Goal: Task Accomplishment & Management: Manage account settings

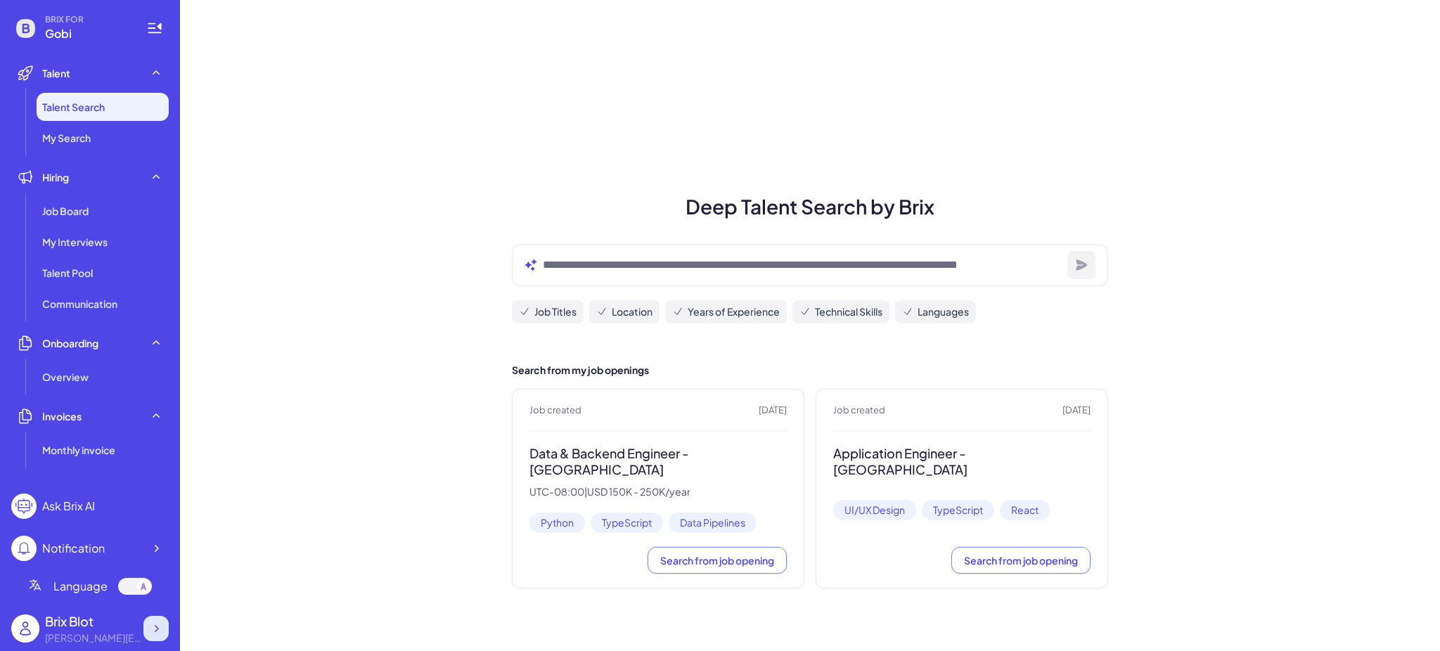
click at [162, 633] on icon at bounding box center [156, 629] width 14 height 14
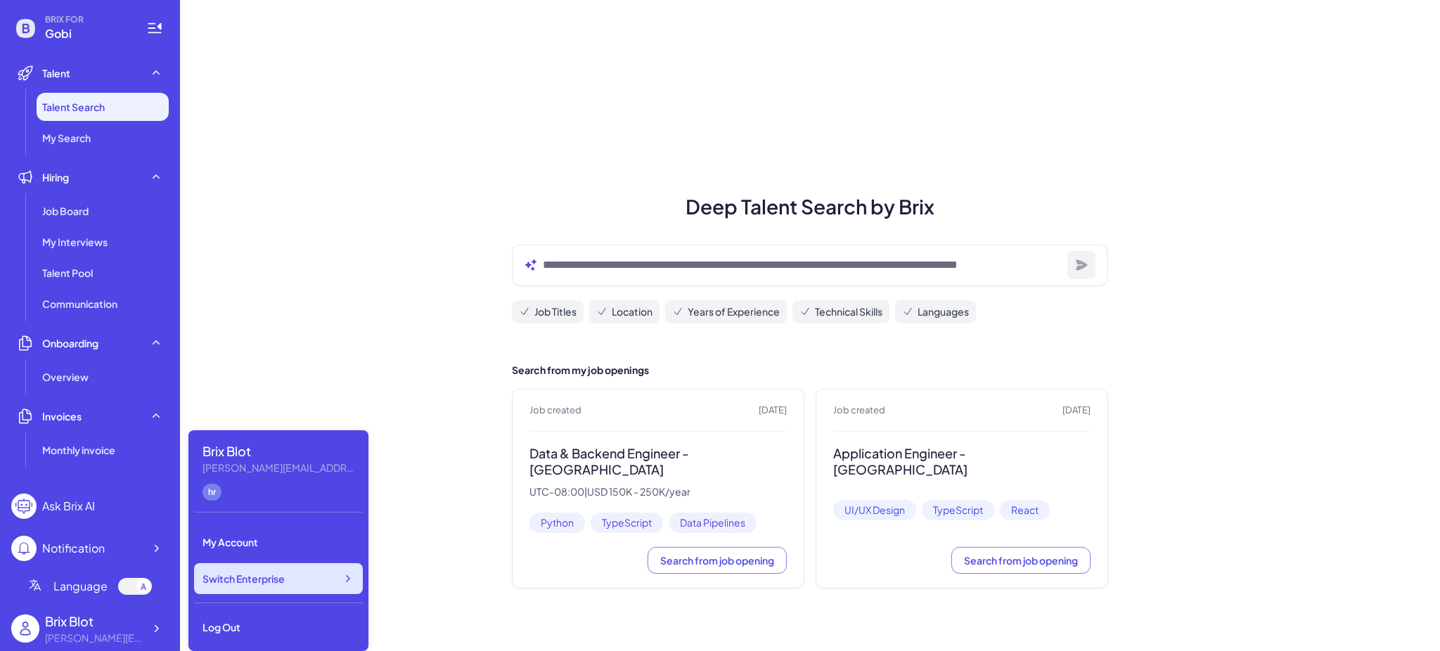
click at [252, 575] on span "Switch Enterprise" at bounding box center [243, 579] width 82 height 14
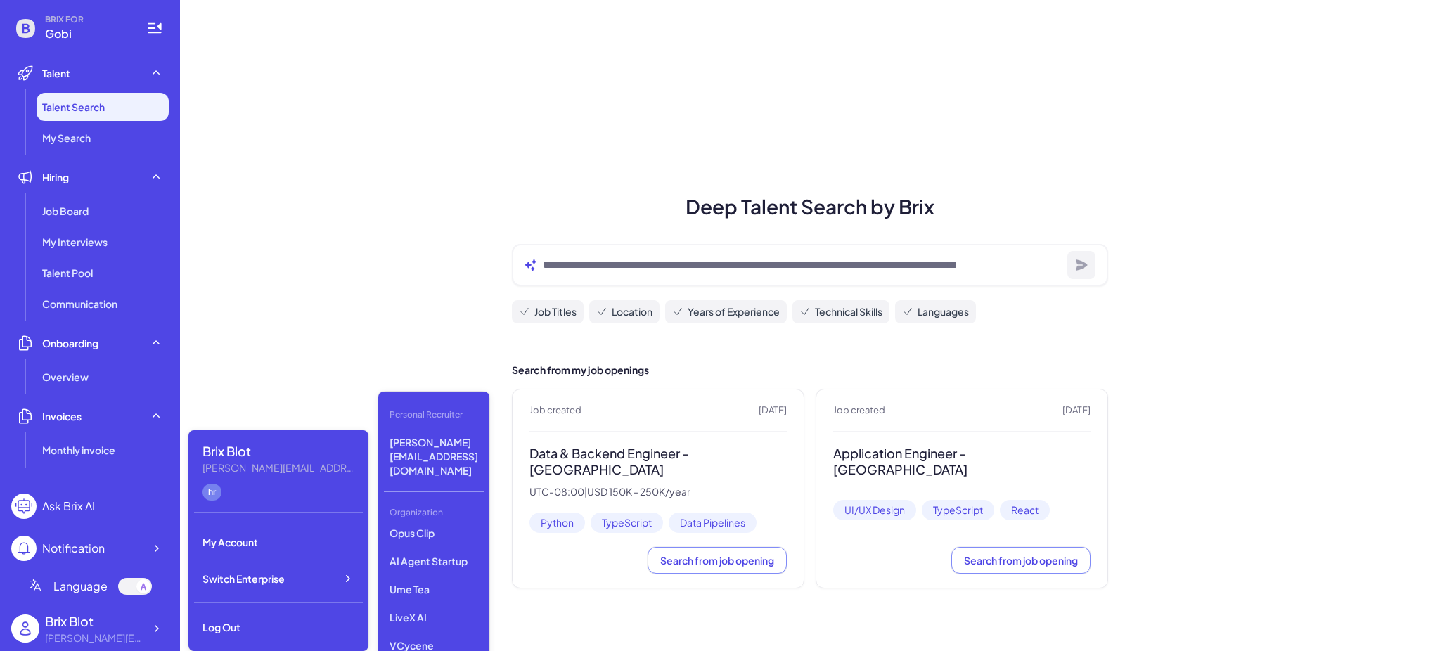
scroll to position [187, 0]
click at [445, 593] on p "LiveX AI" at bounding box center [434, 605] width 100 height 25
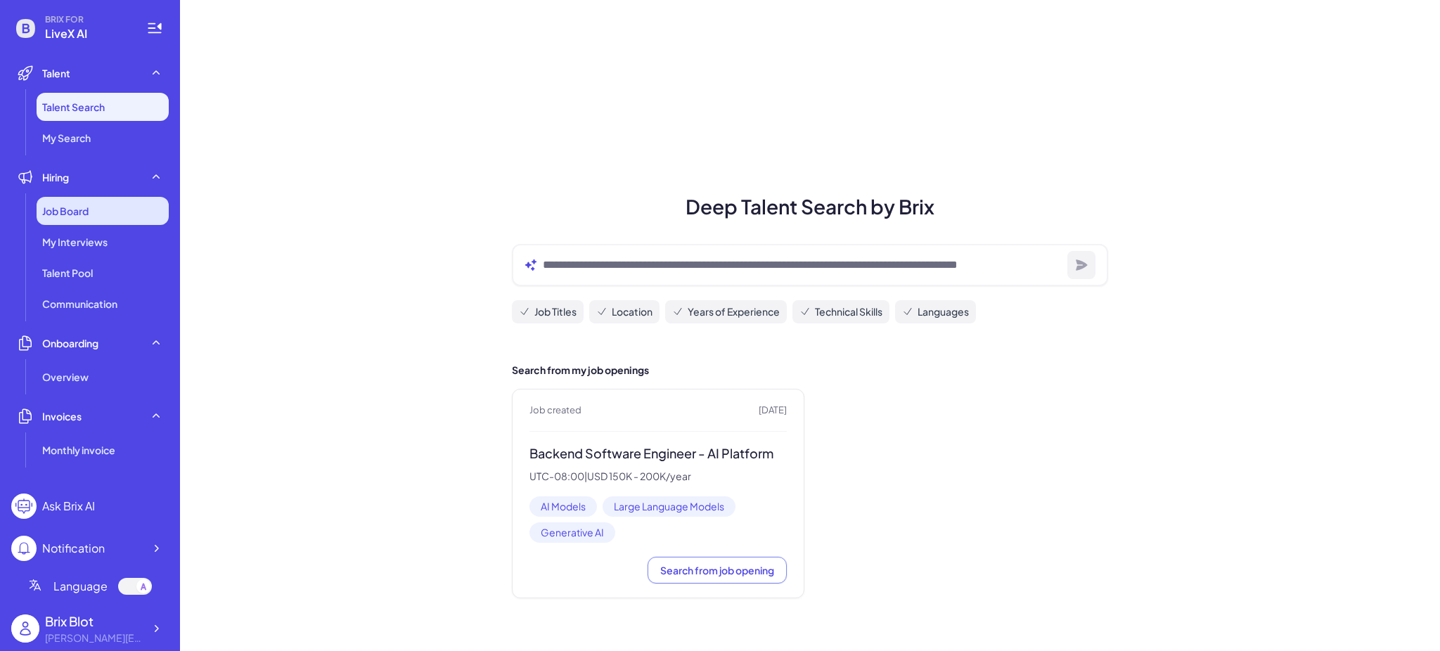
click at [93, 208] on div "Job Board" at bounding box center [103, 211] width 132 height 28
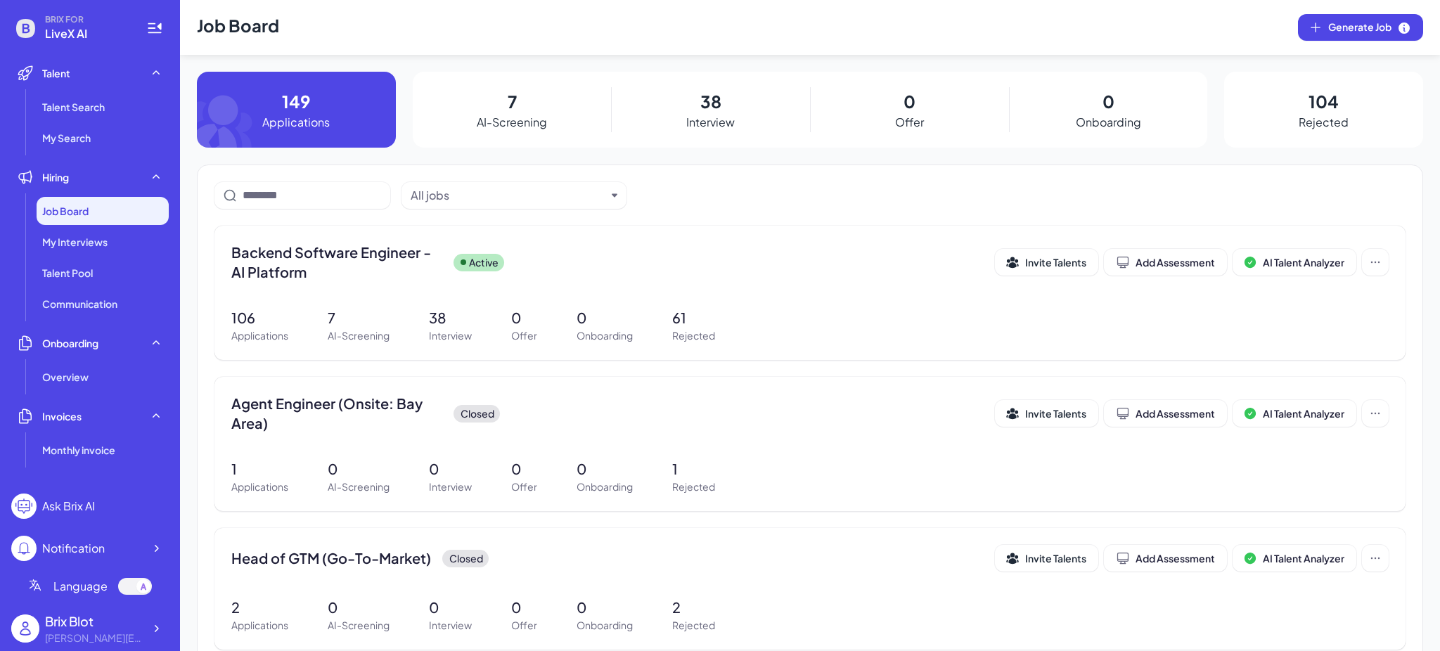
click at [511, 99] on p "7" at bounding box center [512, 101] width 9 height 25
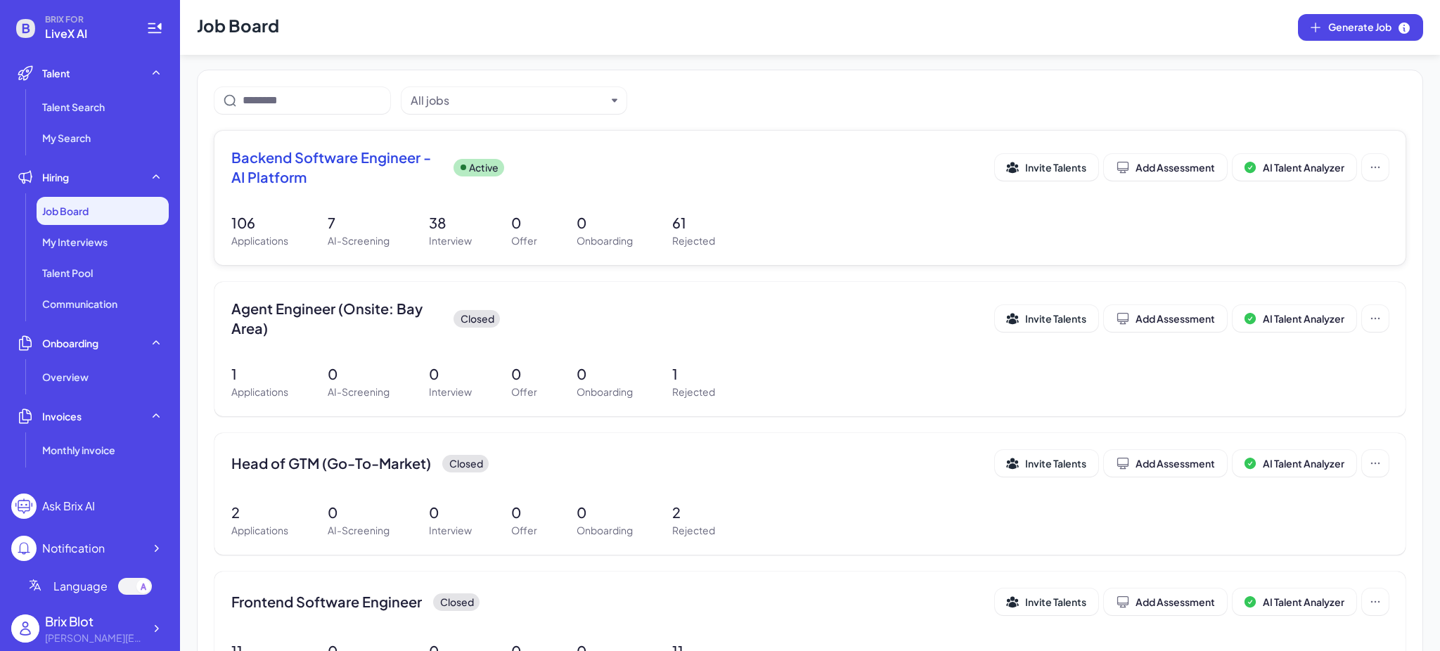
scroll to position [187, 0]
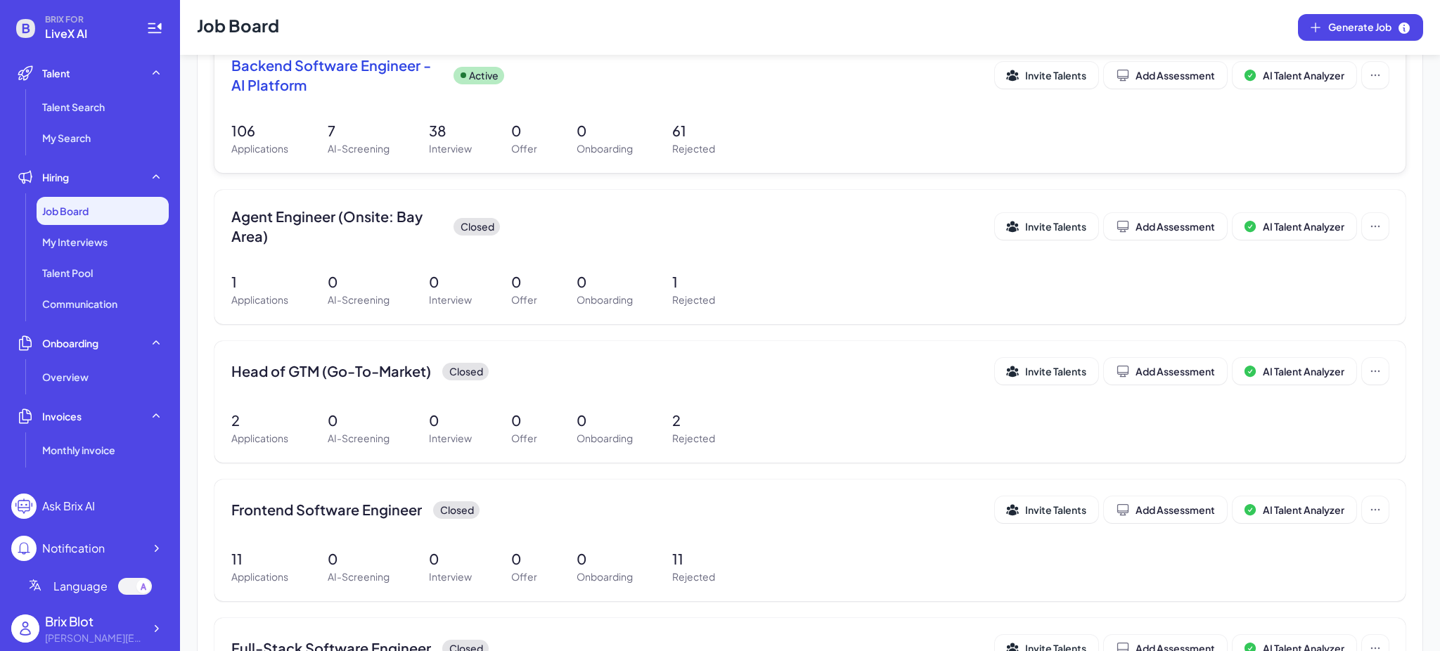
click at [340, 120] on p "7" at bounding box center [359, 130] width 62 height 21
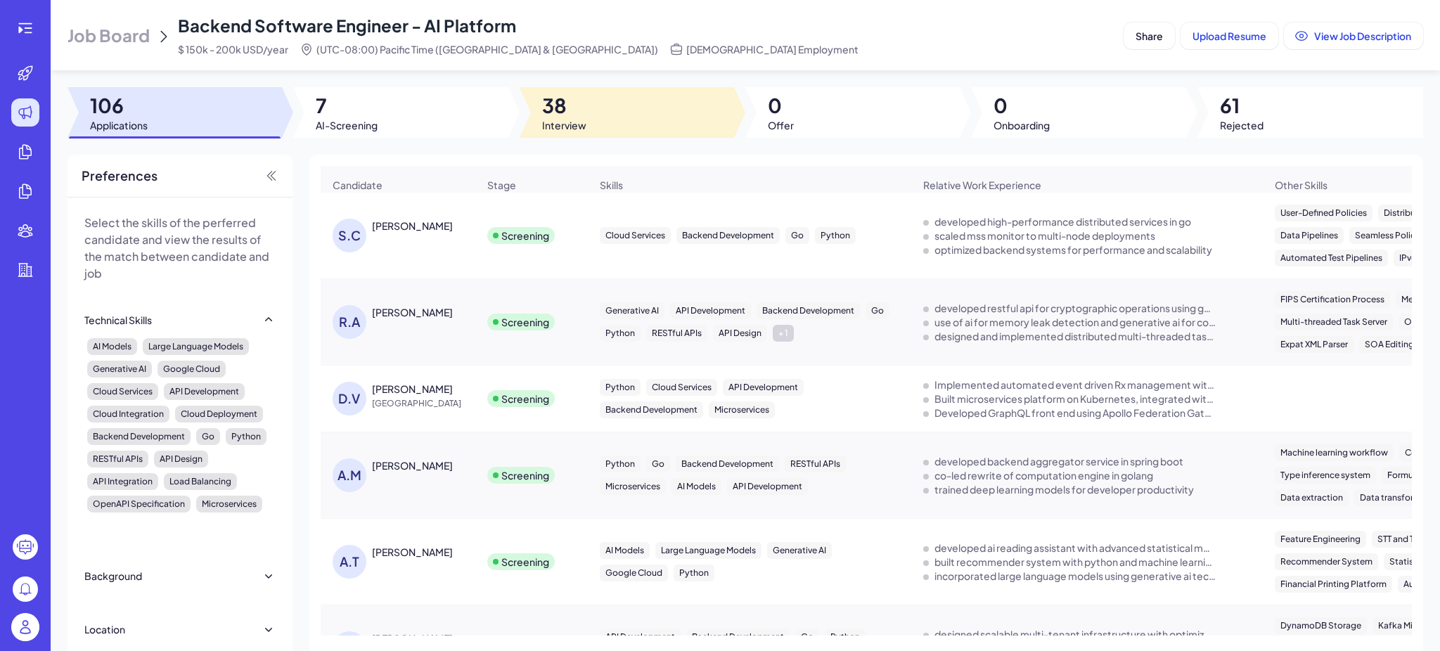
click at [641, 119] on div at bounding box center [627, 112] width 214 height 51
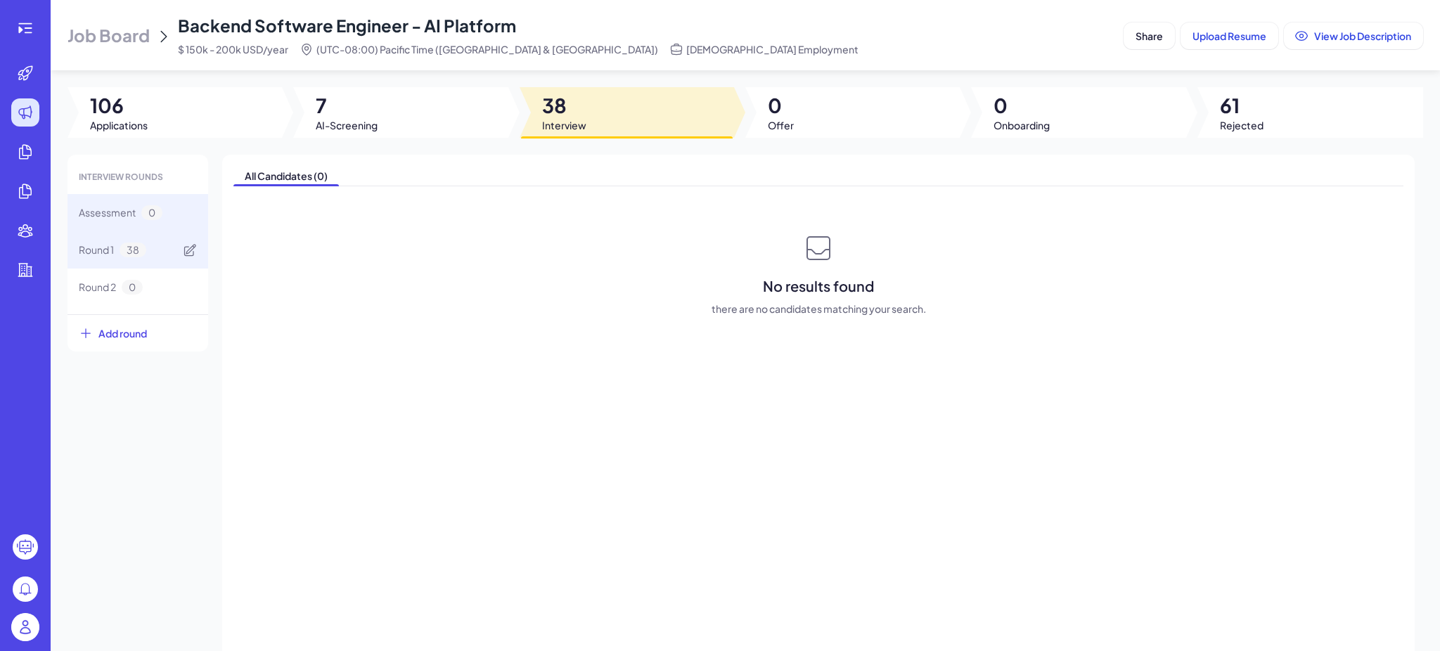
click at [157, 243] on div "Round 1 38" at bounding box center [137, 249] width 141 height 37
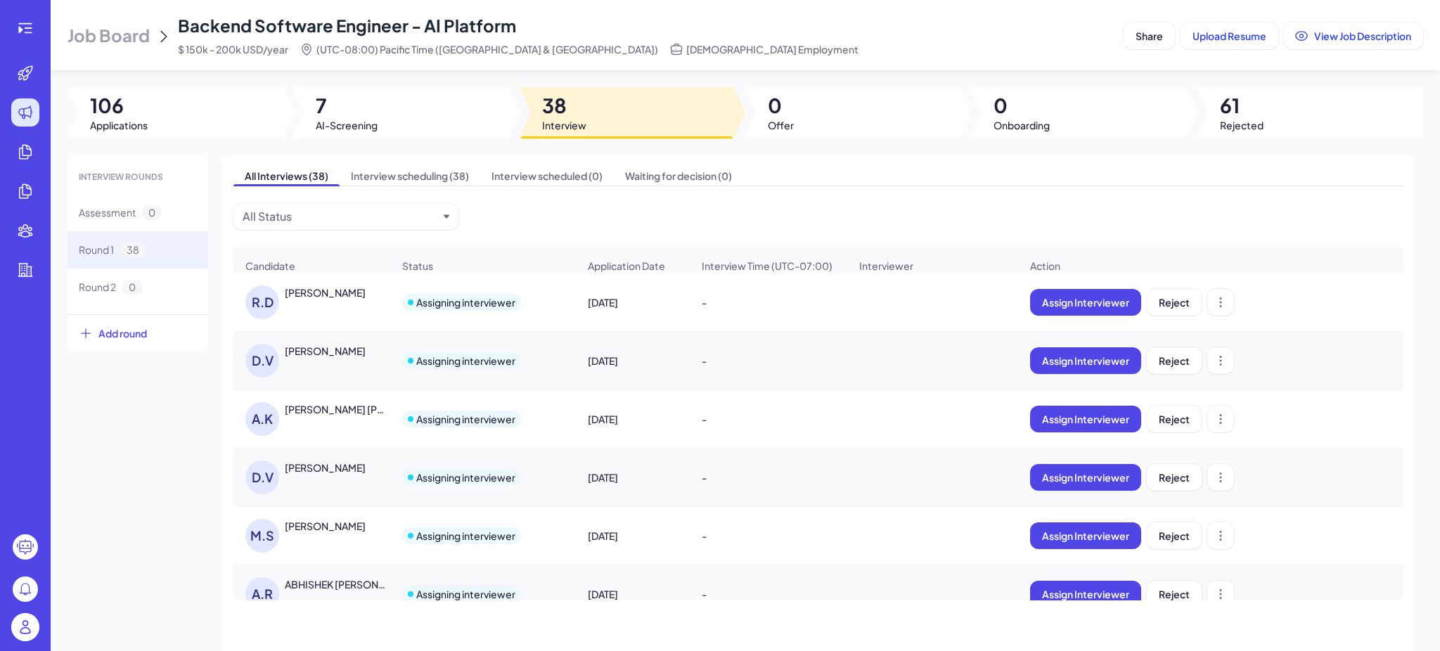
click at [332, 357] on div "DANIEL VALDIVIA MILANES" at bounding box center [325, 351] width 81 height 14
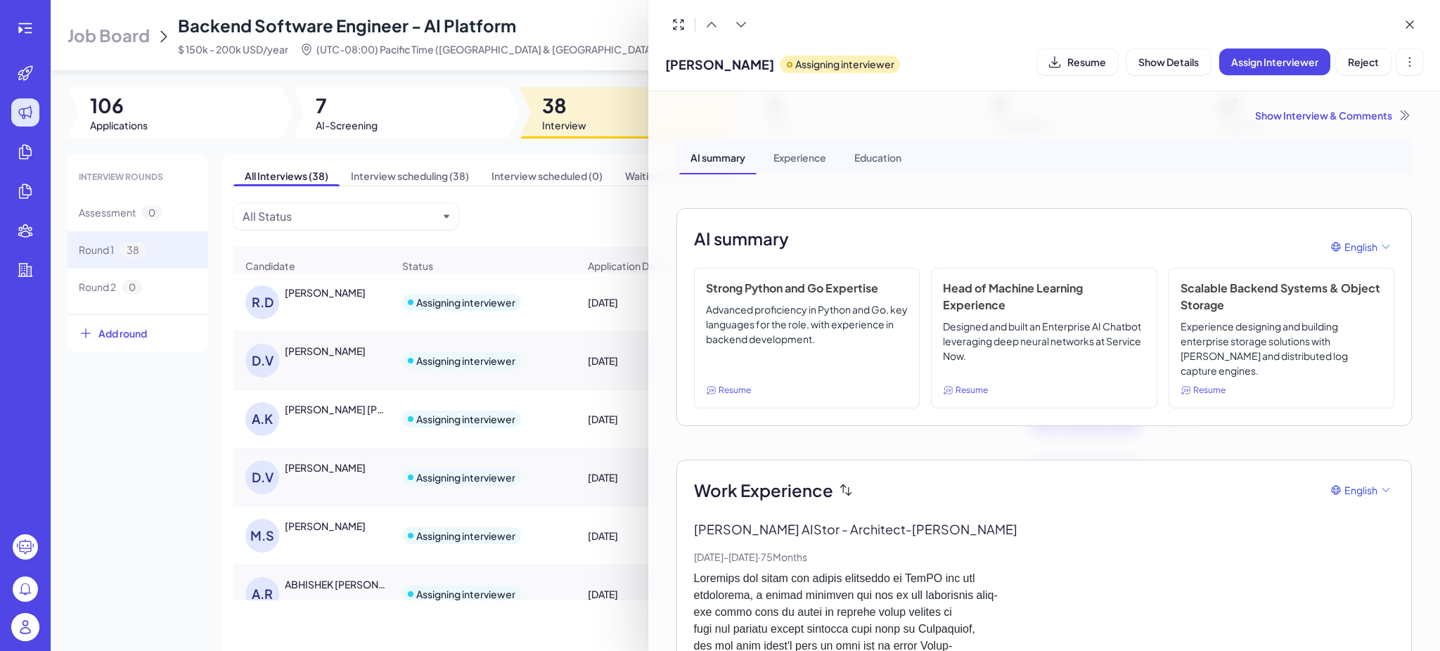
click at [1326, 115] on div "Show Interview & Comments" at bounding box center [1043, 115] width 735 height 14
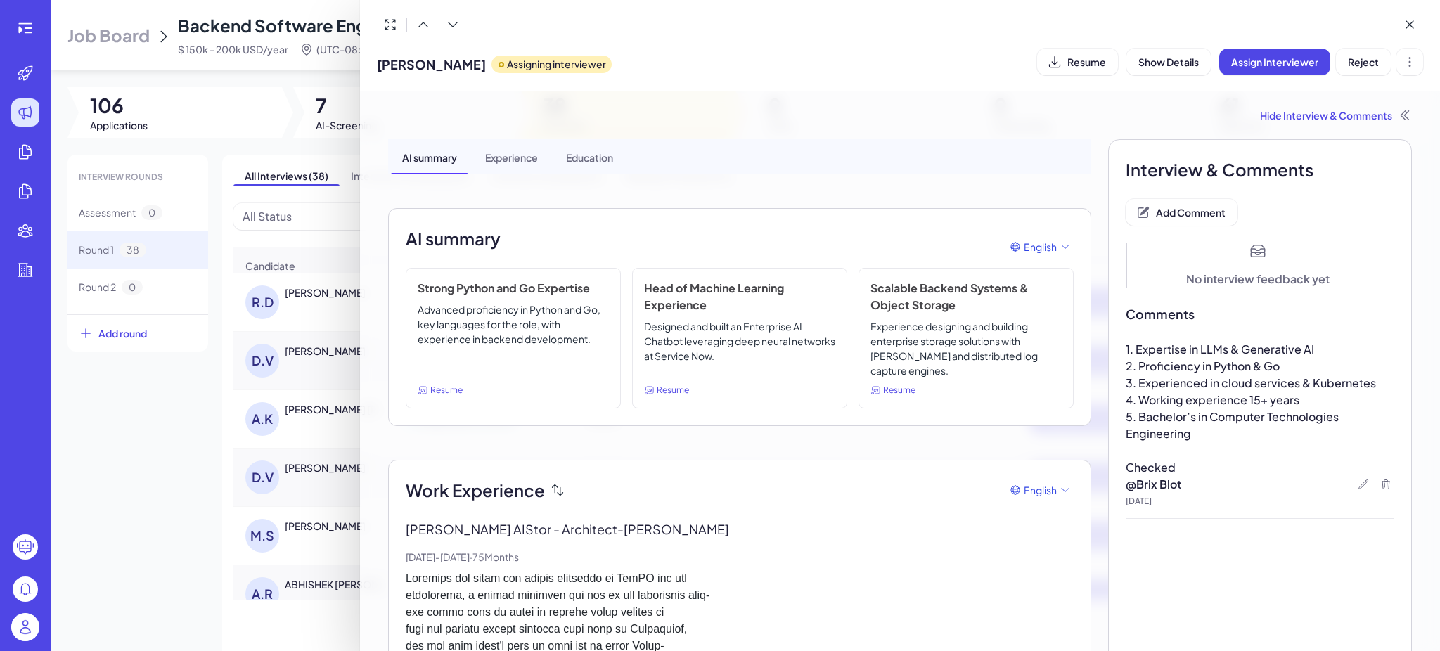
click at [250, 322] on div at bounding box center [720, 325] width 1440 height 651
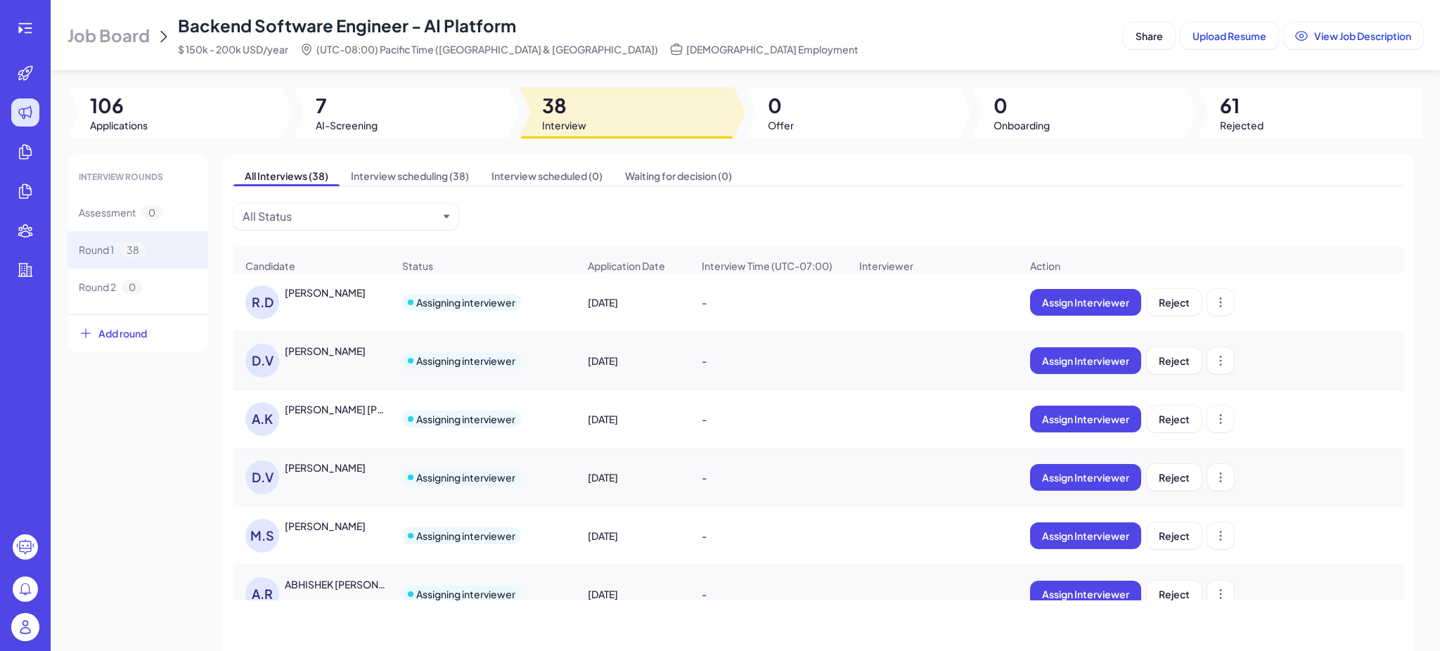
click at [321, 300] on div "Rahul Dalal" at bounding box center [325, 292] width 81 height 14
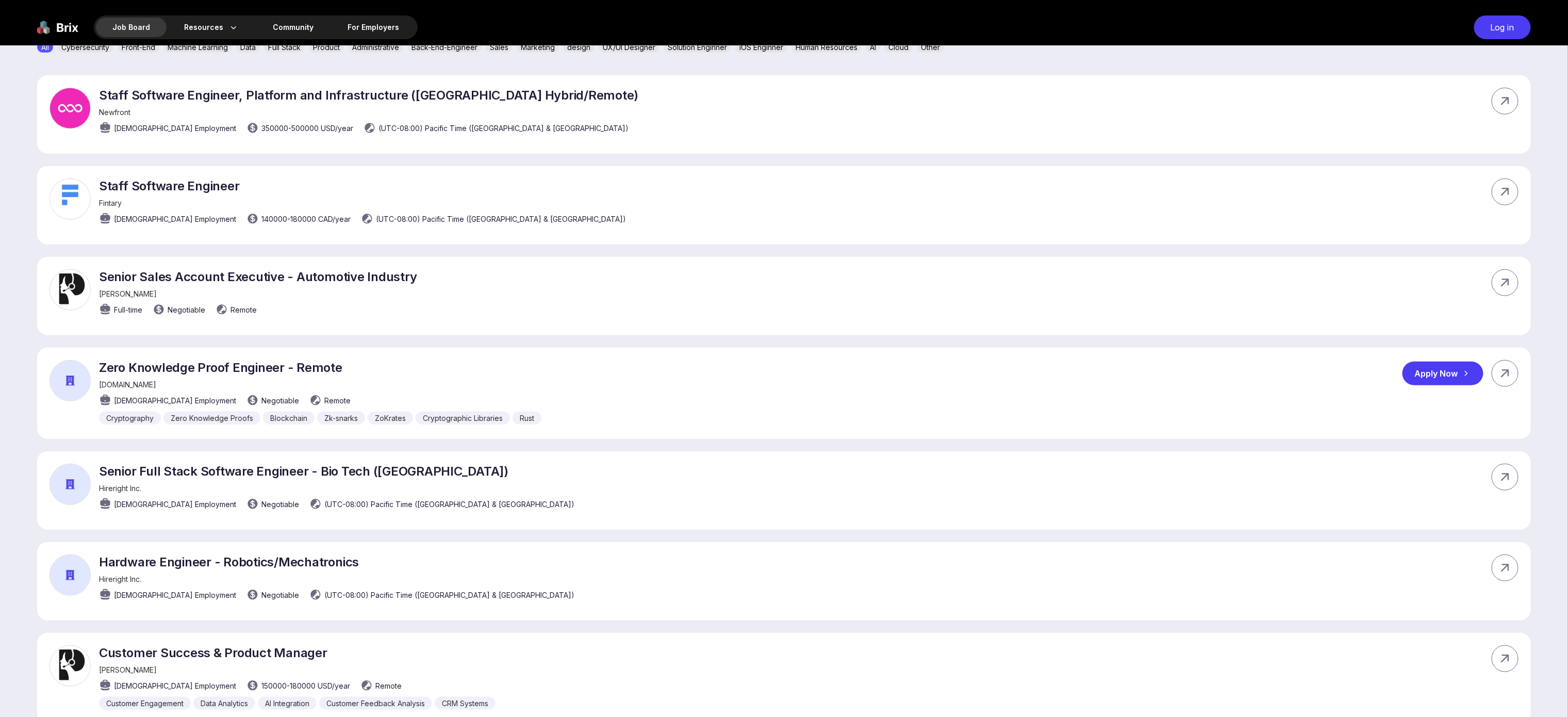
scroll to position [368, 0]
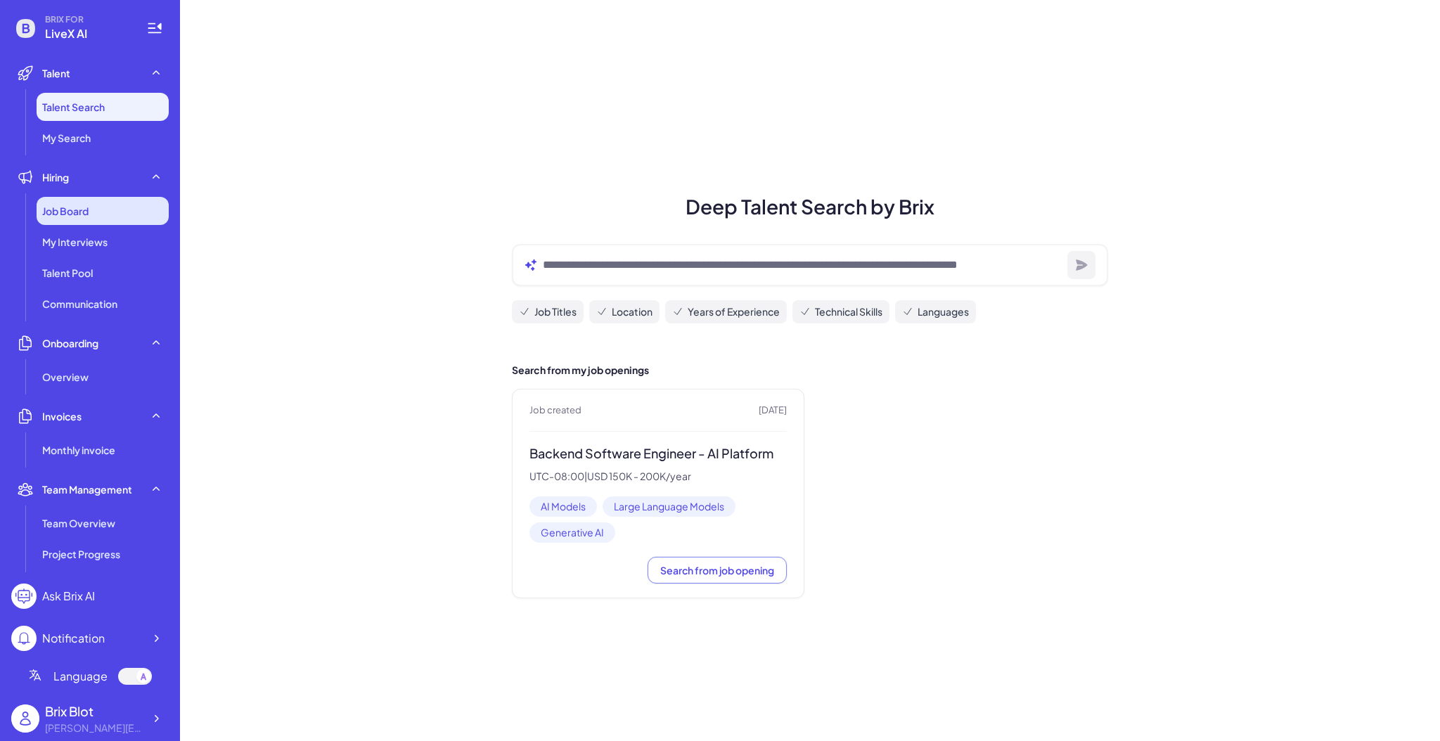
click at [86, 210] on span "Job Board" at bounding box center [65, 211] width 46 height 14
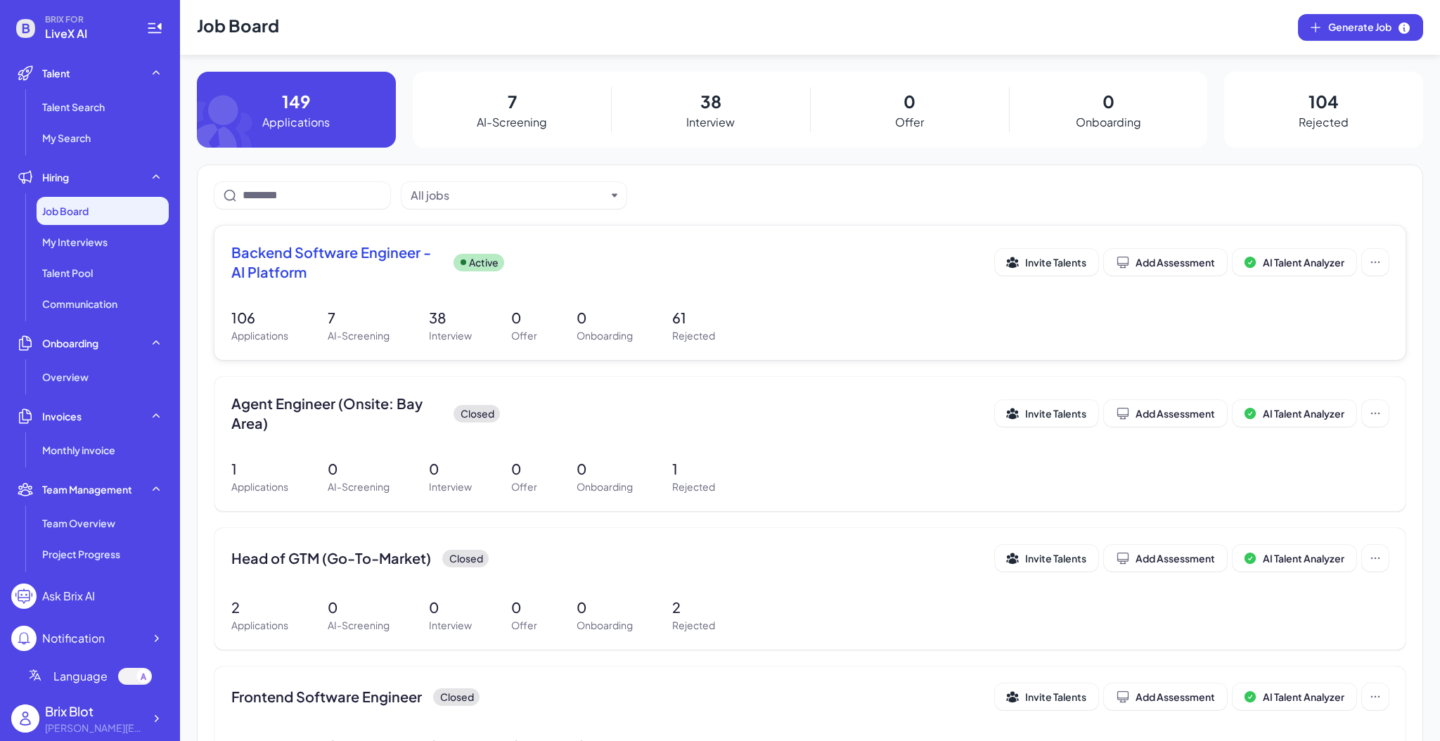
click at [378, 255] on span "Backend Software Engineer - AI Platform" at bounding box center [336, 262] width 211 height 39
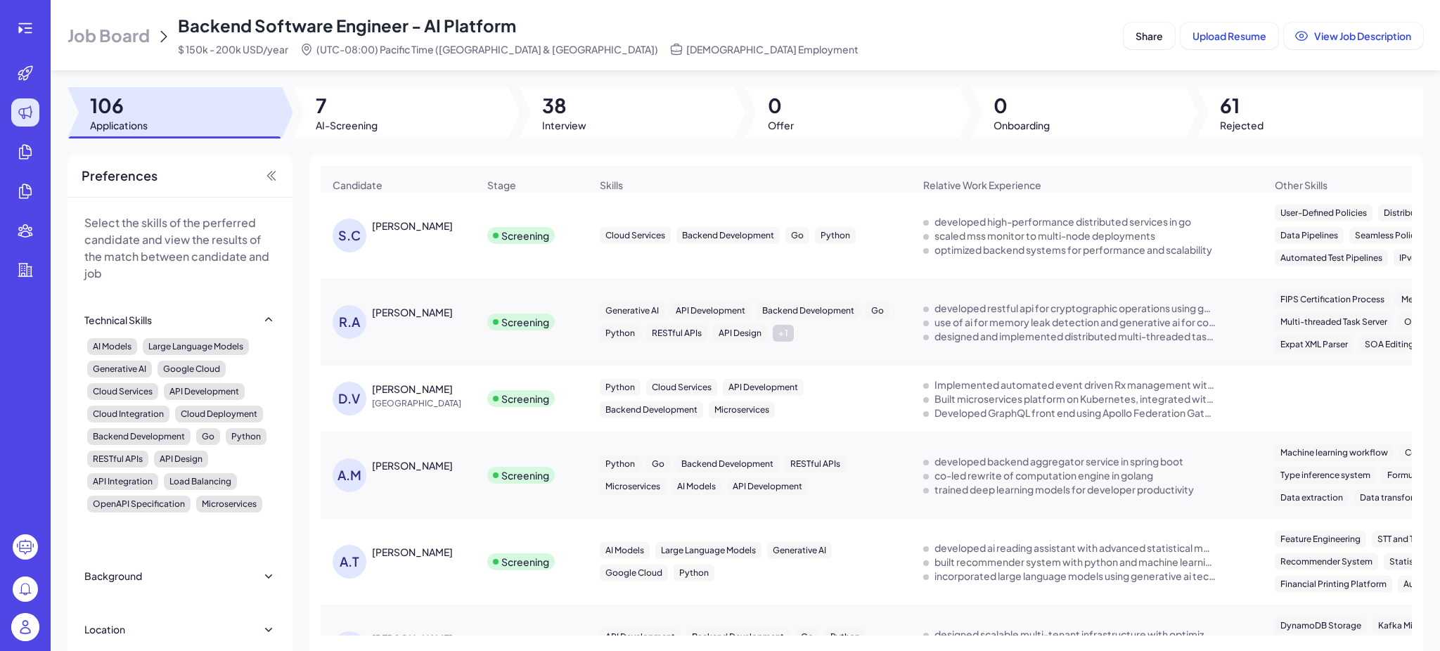
click at [394, 245] on div "S.C Sungkyun Chung" at bounding box center [405, 236] width 145 height 34
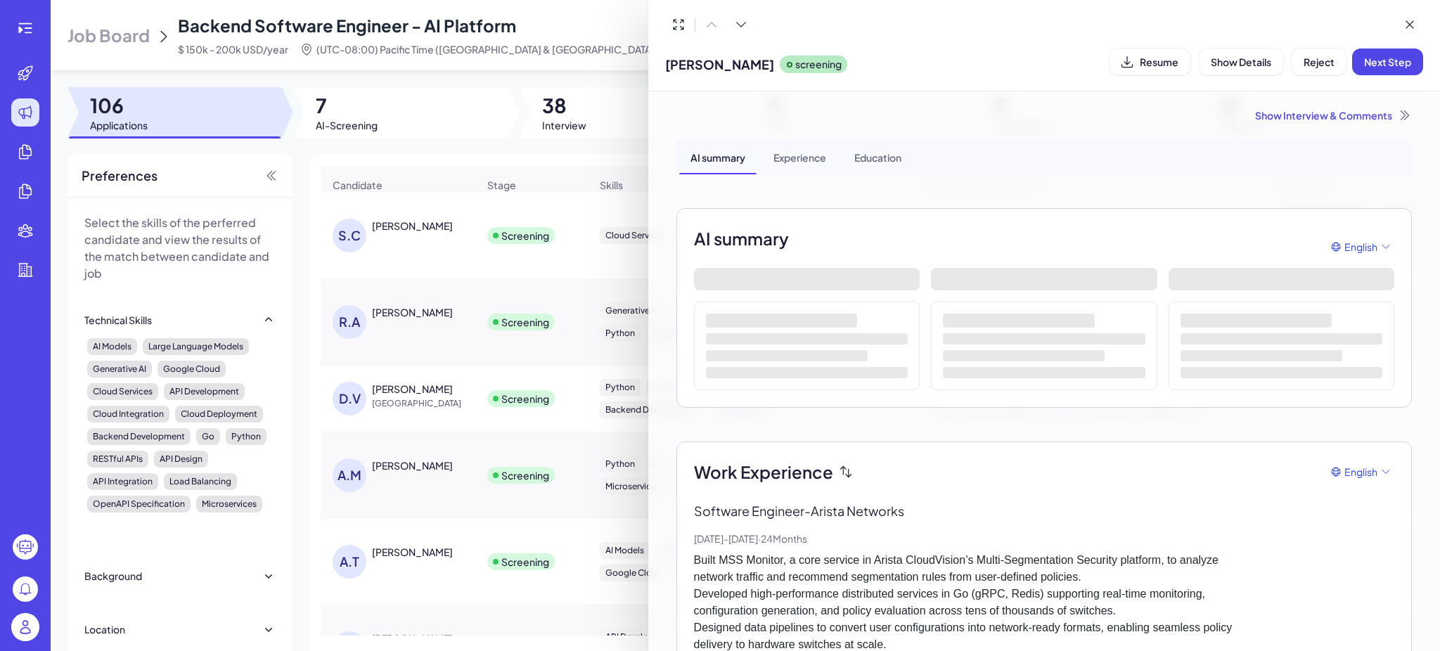
click at [732, 115] on div "Show Interview & Comments" at bounding box center [1043, 115] width 735 height 14
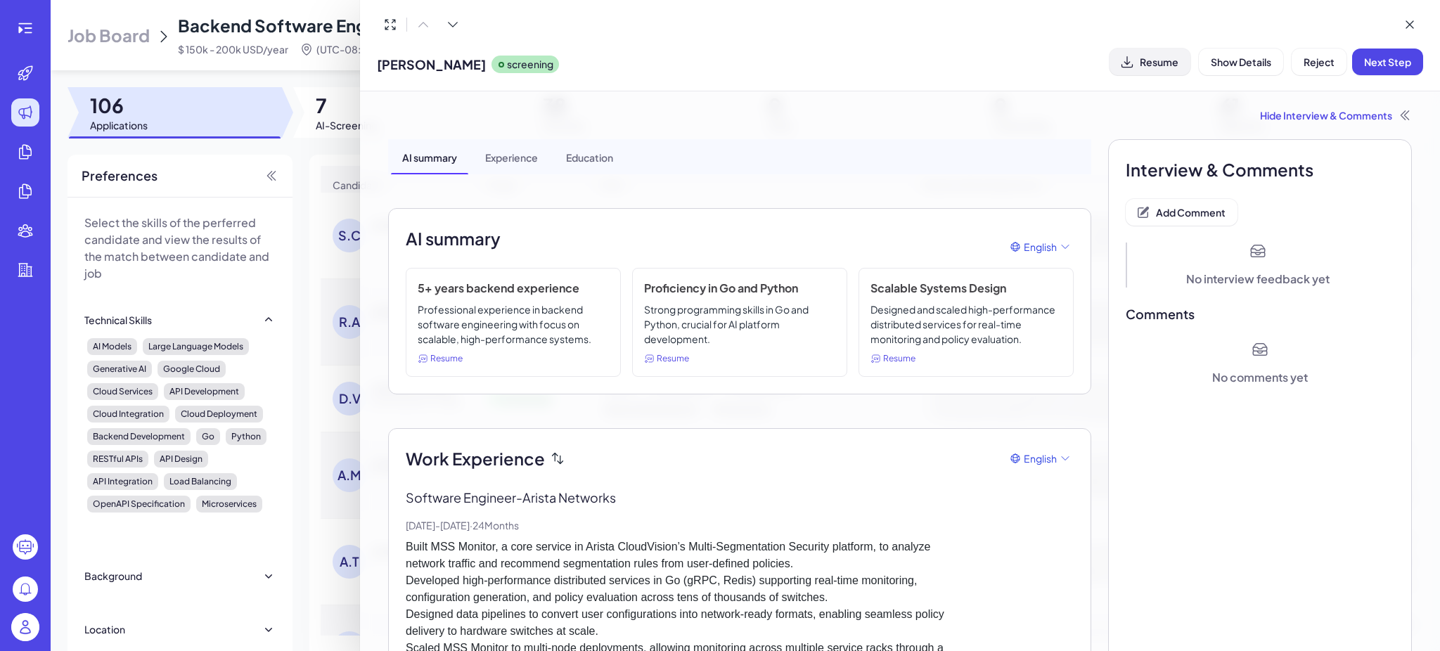
click at [732, 56] on span "Resume" at bounding box center [1159, 62] width 39 height 13
drag, startPoint x: 1356, startPoint y: 212, endPoint x: 1346, endPoint y: 212, distance: 9.2
click at [732, 206] on span "Add Comment" at bounding box center [1191, 212] width 70 height 13
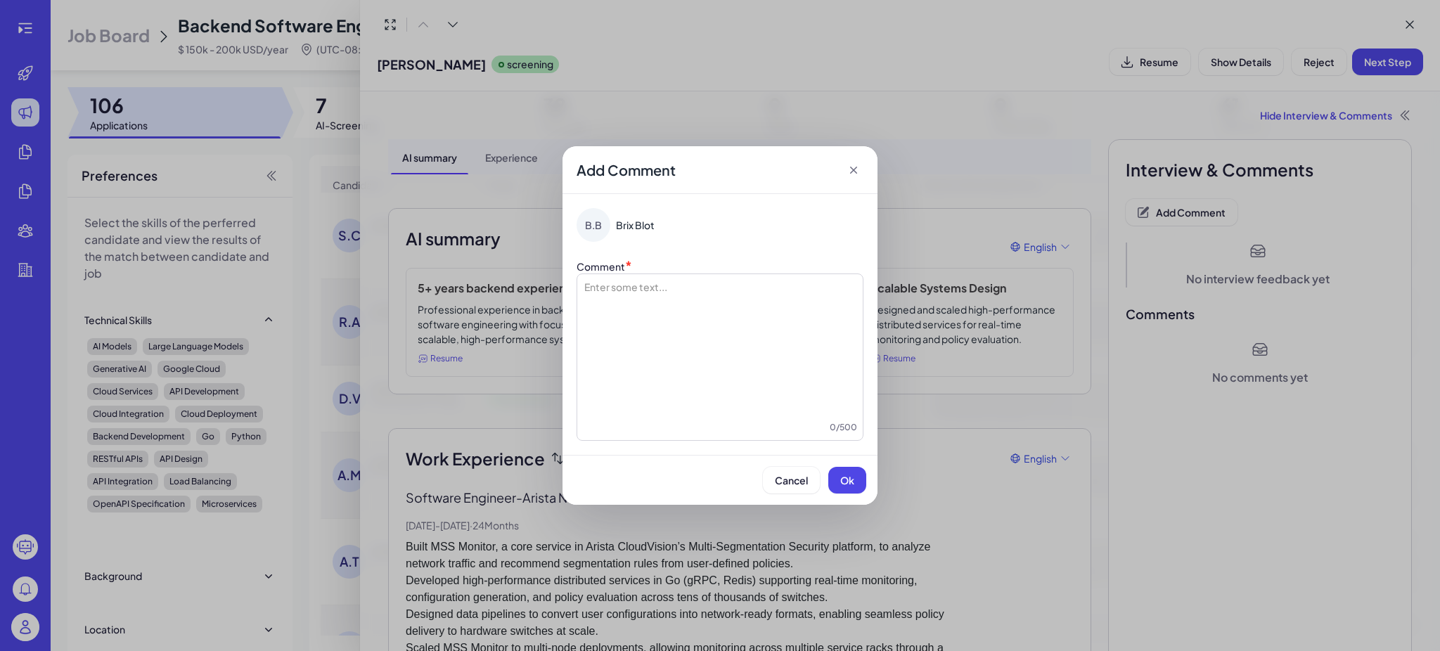
click at [702, 341] on div at bounding box center [720, 350] width 274 height 141
click at [732, 479] on span "Ok" at bounding box center [847, 480] width 14 height 13
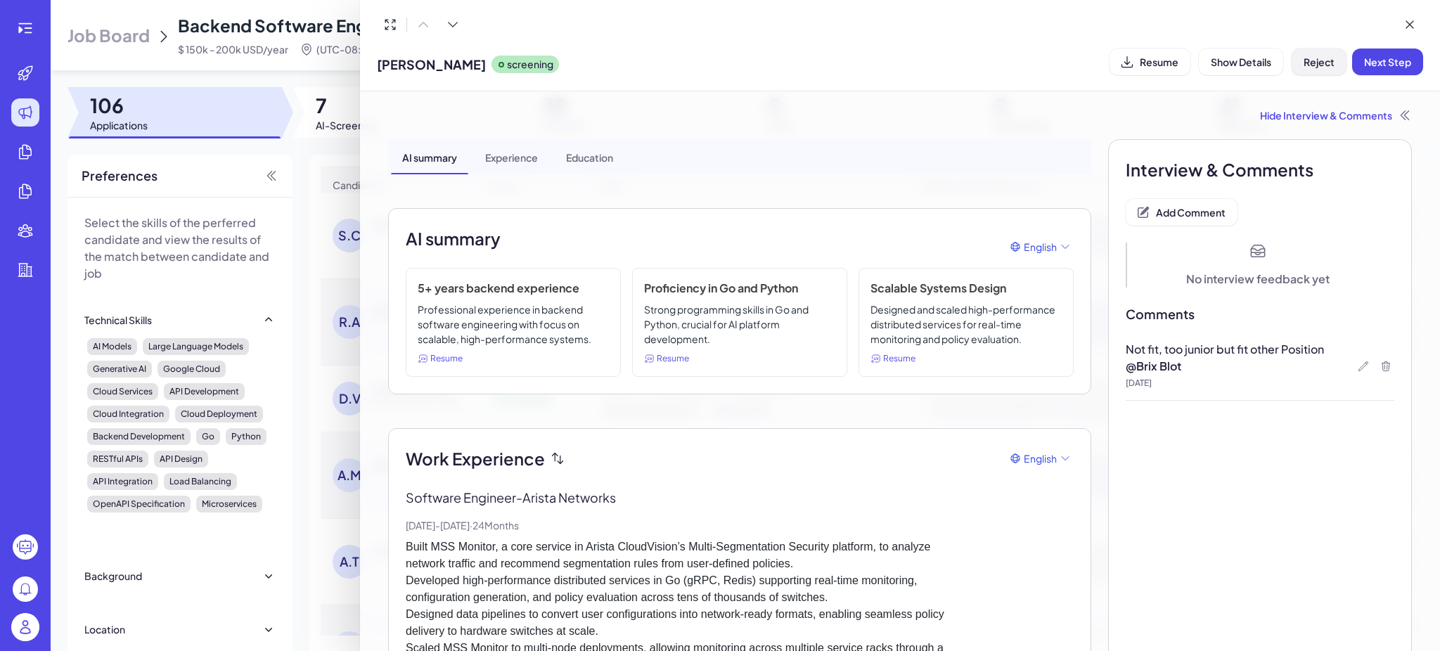
click at [732, 66] on span "Reject" at bounding box center [1319, 62] width 31 height 13
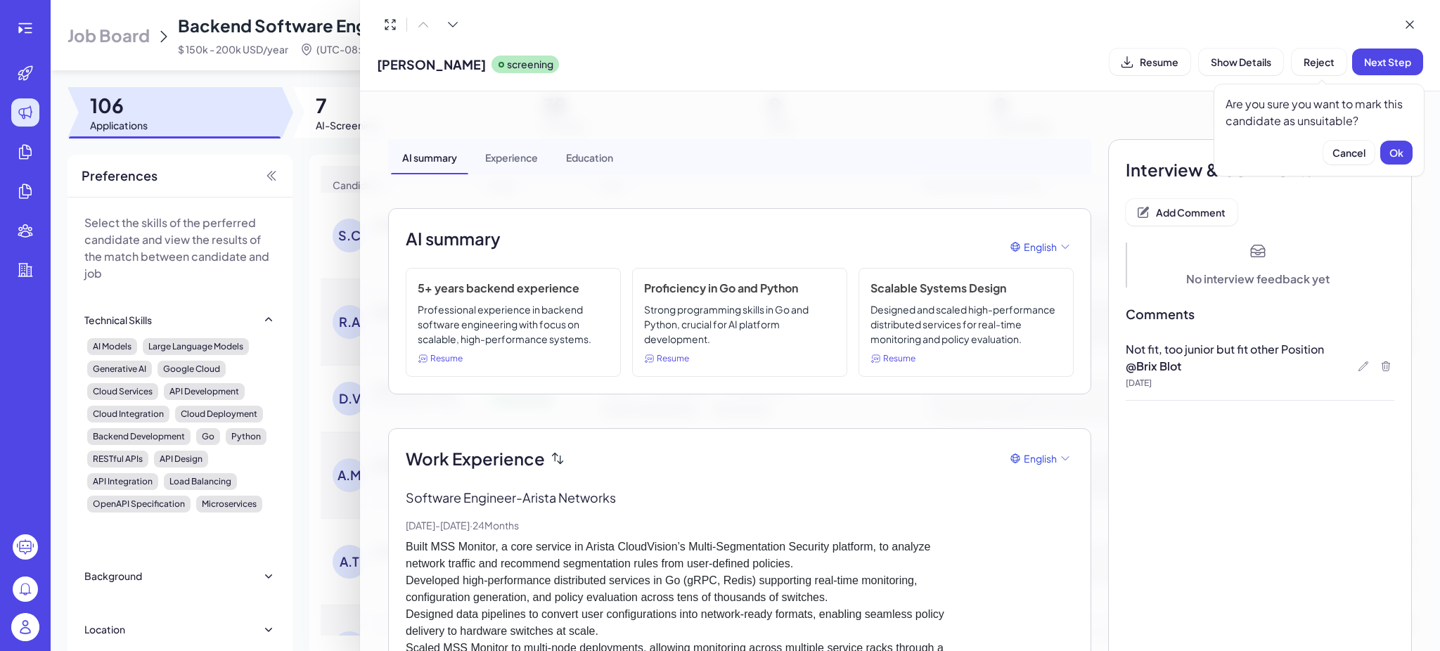
click at [325, 183] on div at bounding box center [720, 325] width 1440 height 651
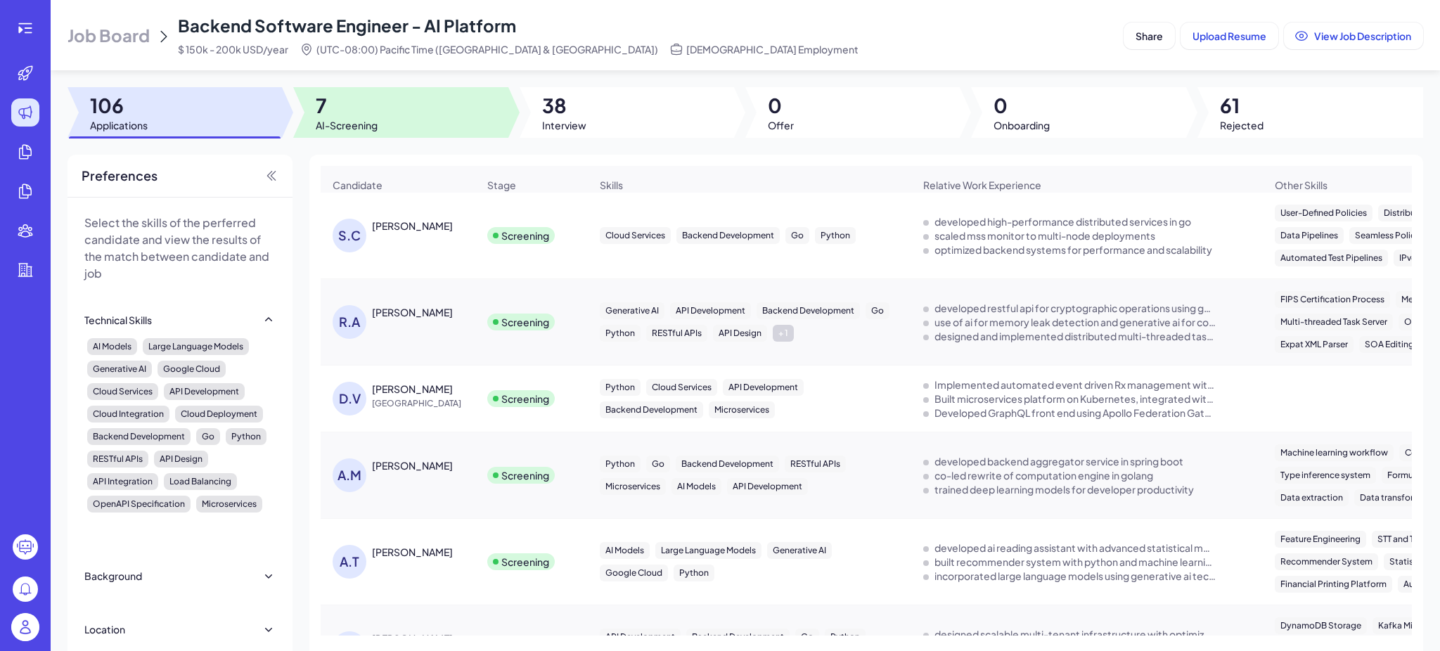
click at [377, 113] on div at bounding box center [400, 112] width 214 height 51
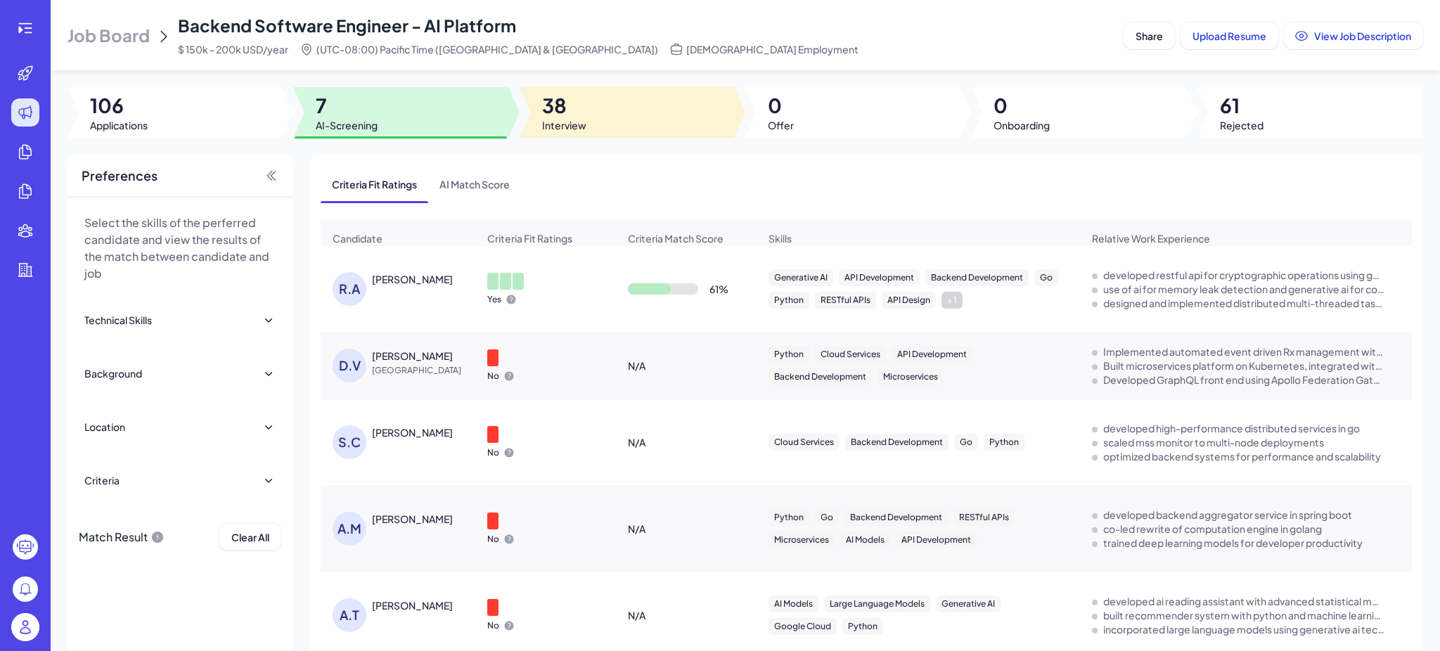
click at [591, 103] on div at bounding box center [627, 112] width 214 height 51
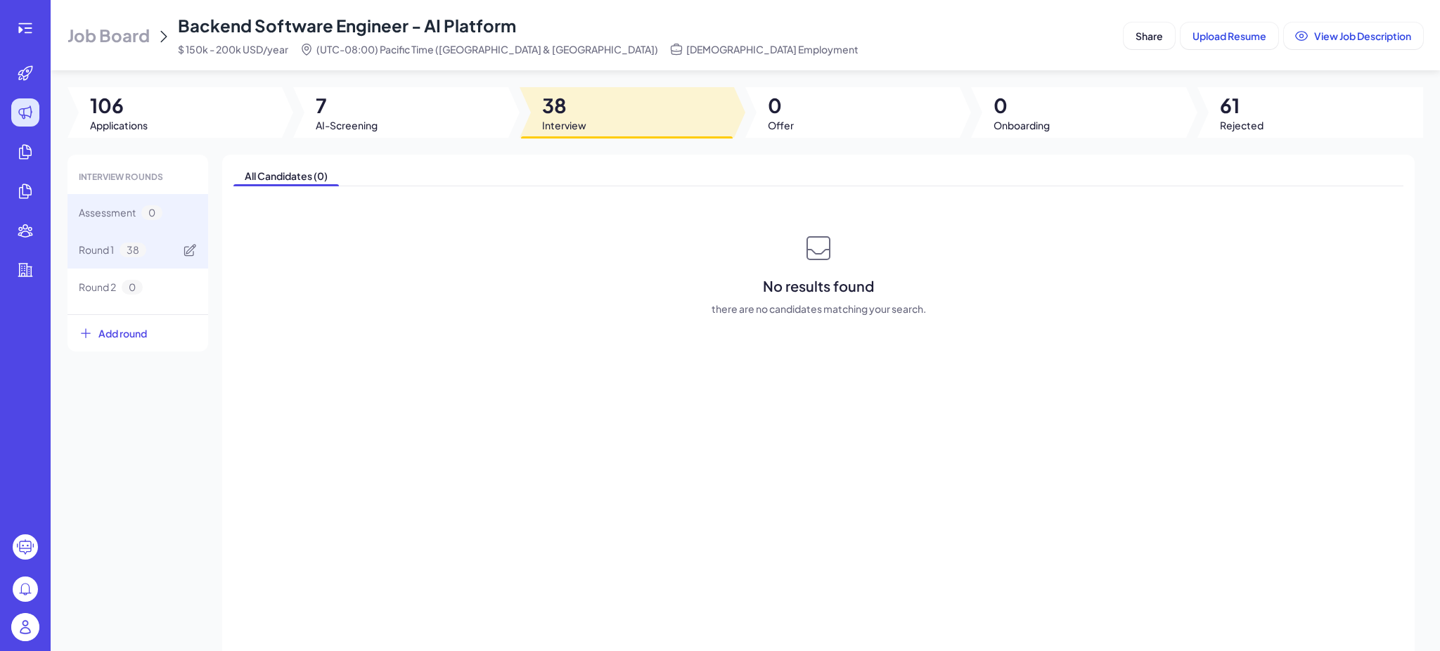
click at [165, 252] on div "Round 1 38" at bounding box center [137, 249] width 141 height 37
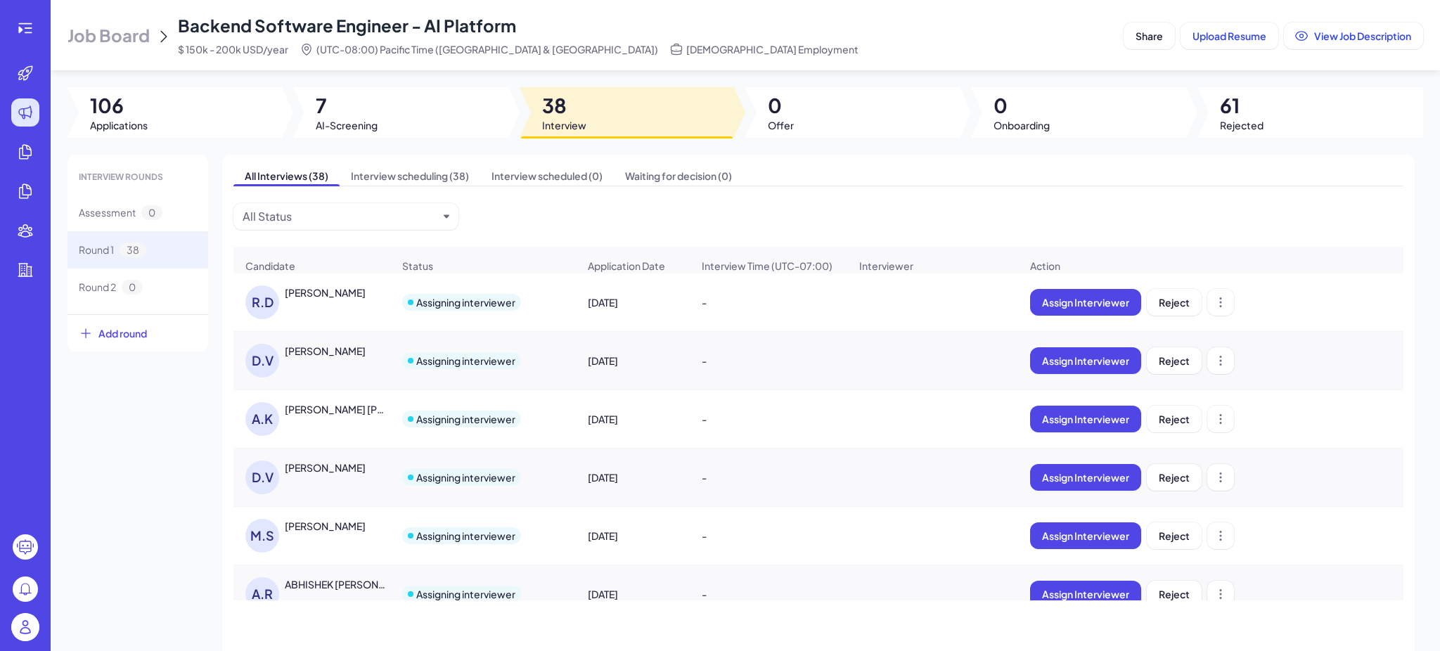
click at [317, 295] on div "Rahul Dalal" at bounding box center [325, 292] width 81 height 14
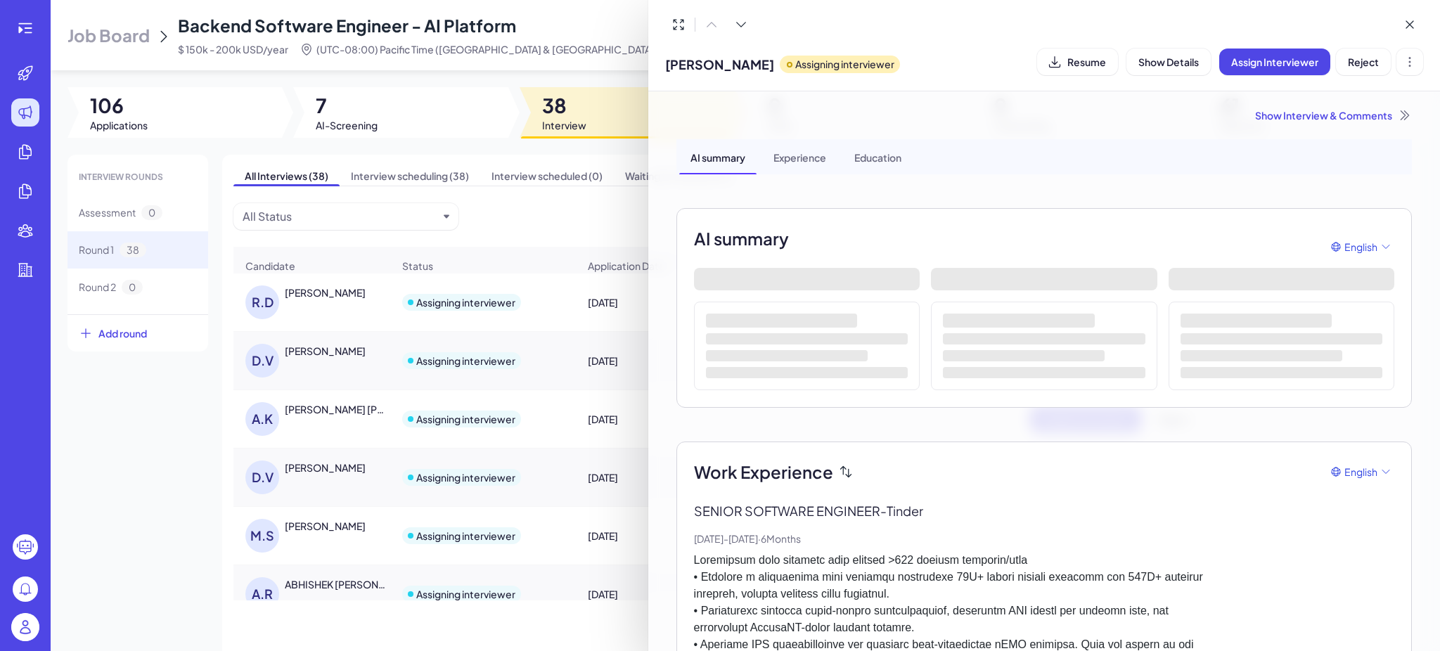
click at [22, 35] on div at bounding box center [720, 325] width 1440 height 651
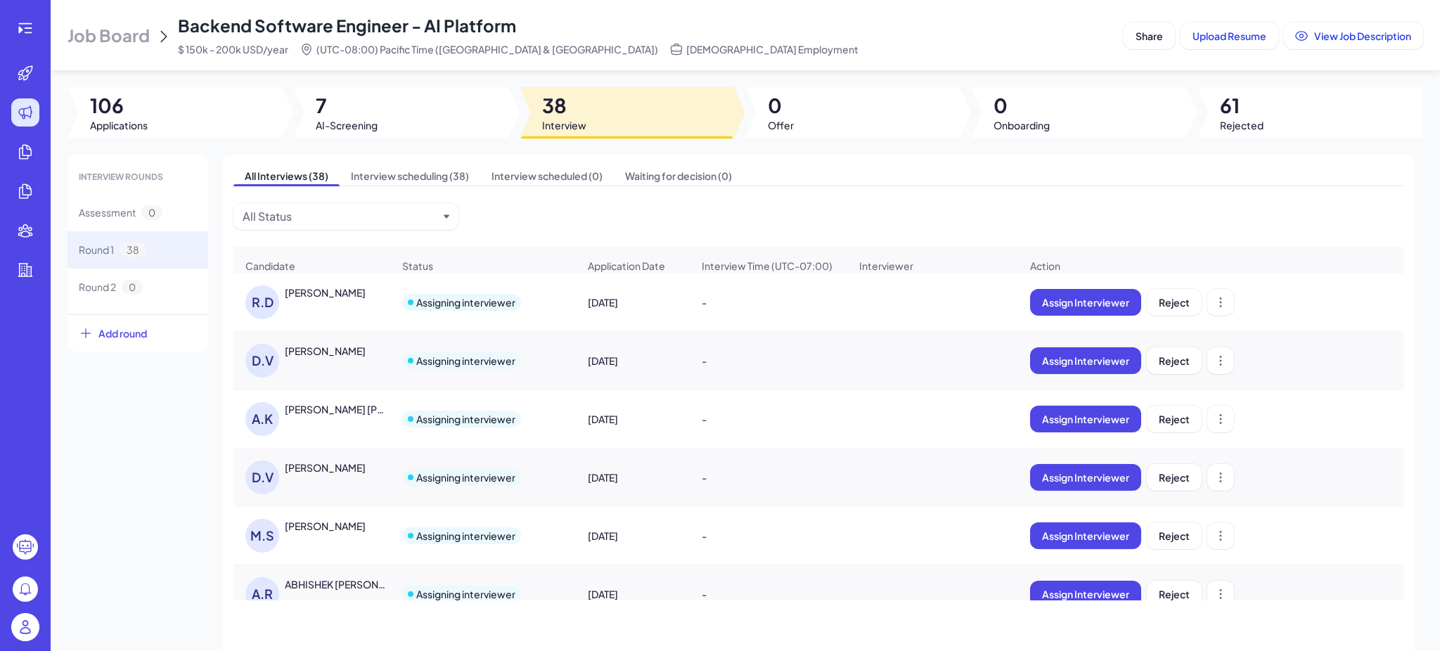
click at [325, 298] on div "Rahul Dalal" at bounding box center [325, 292] width 81 height 14
